Goal: Check status: Check status

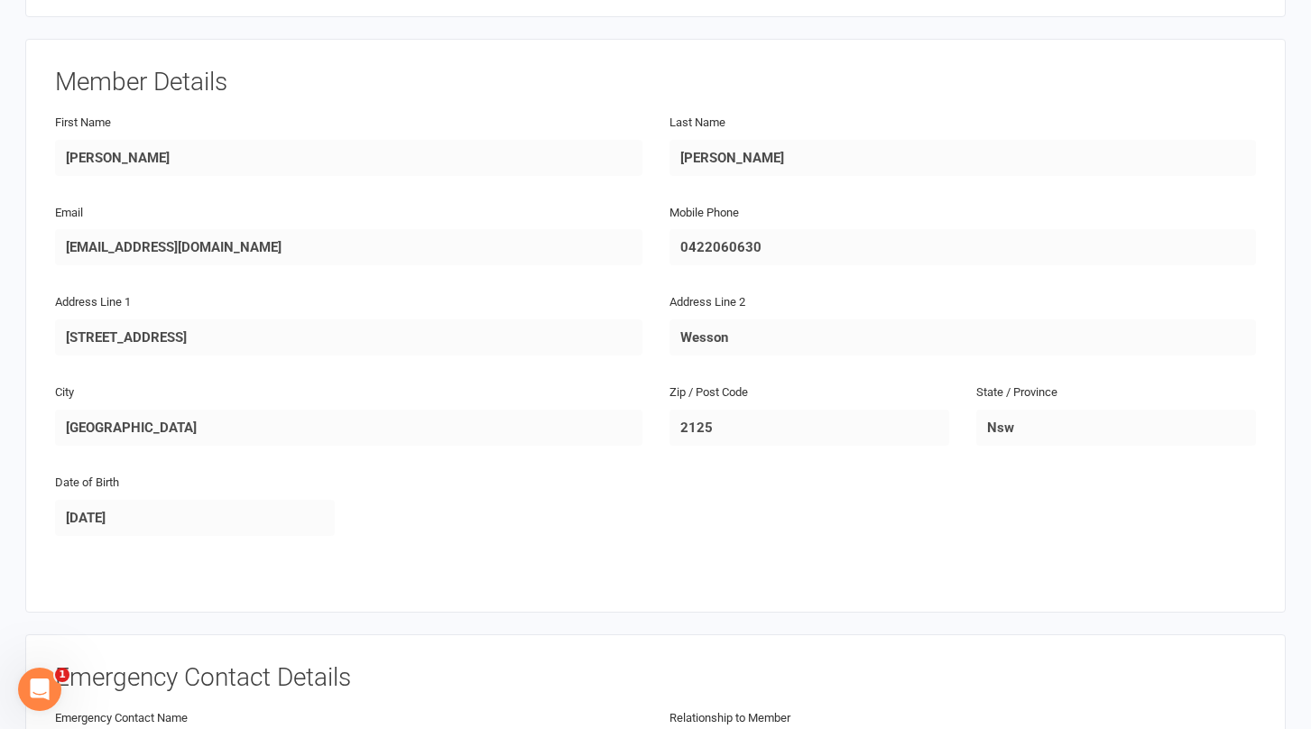
scroll to position [122, 0]
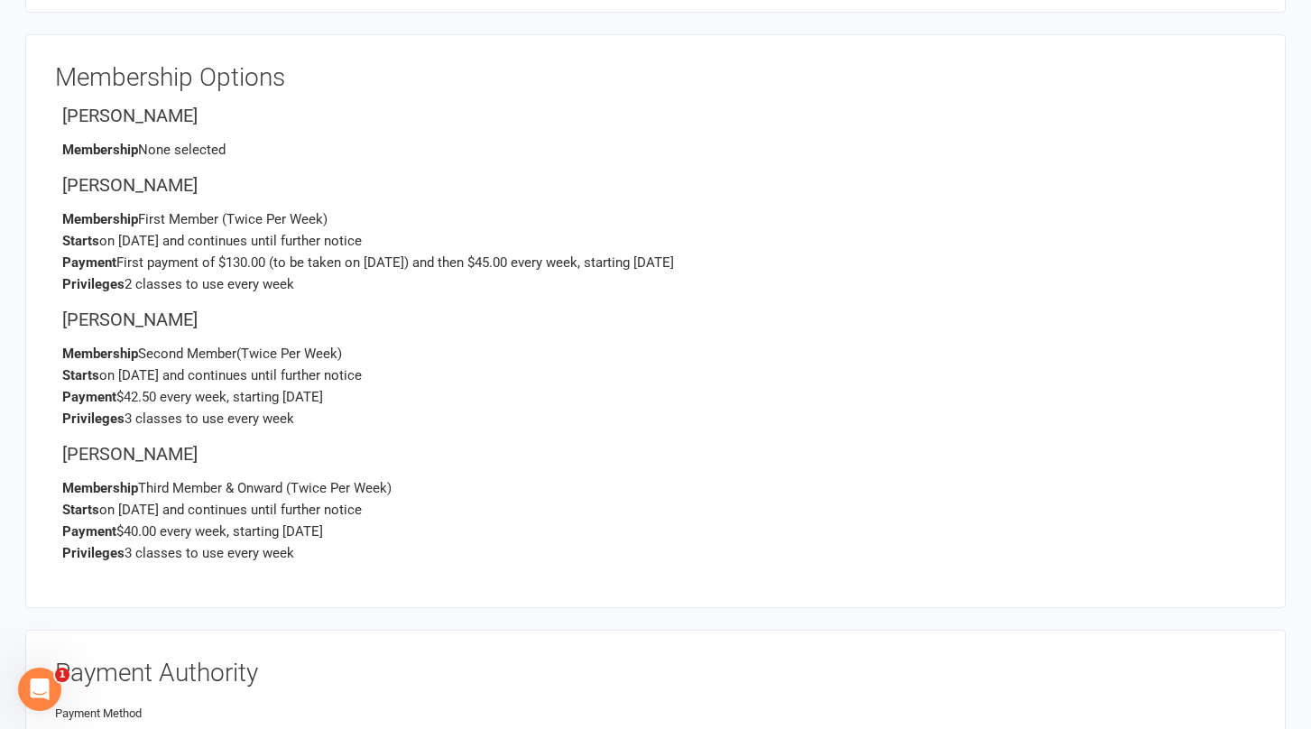
scroll to position [3697, 0]
